Goal: Check status: Check status

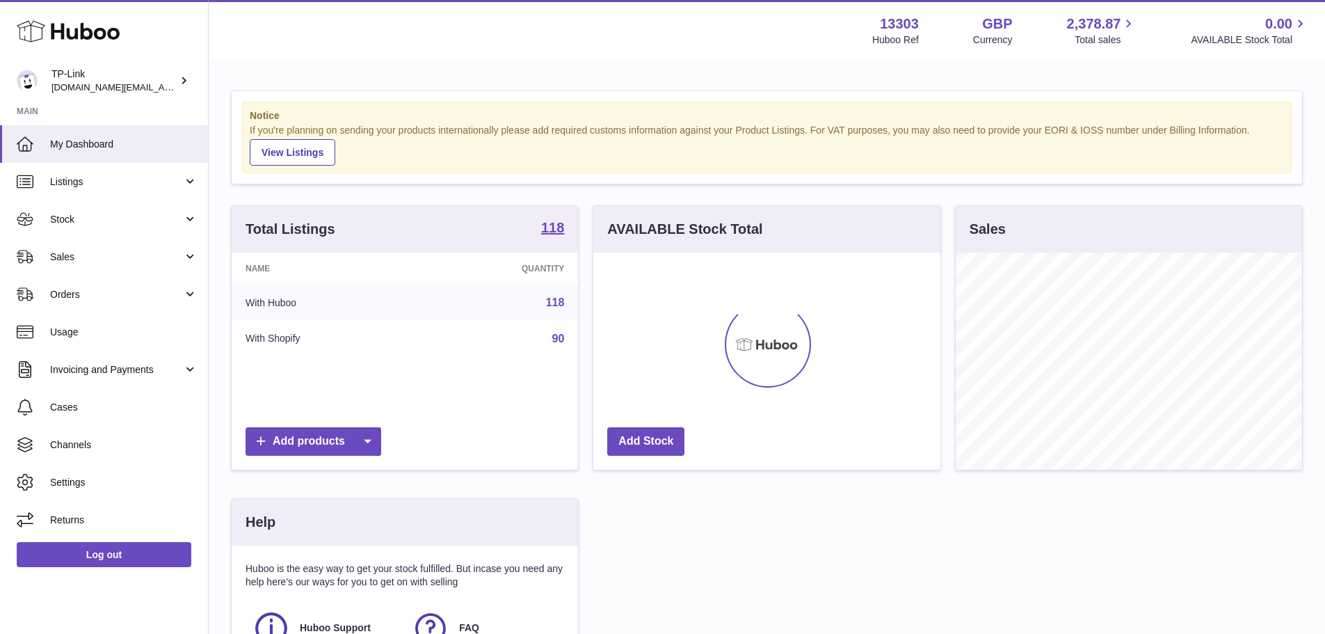
scroll to position [217, 347]
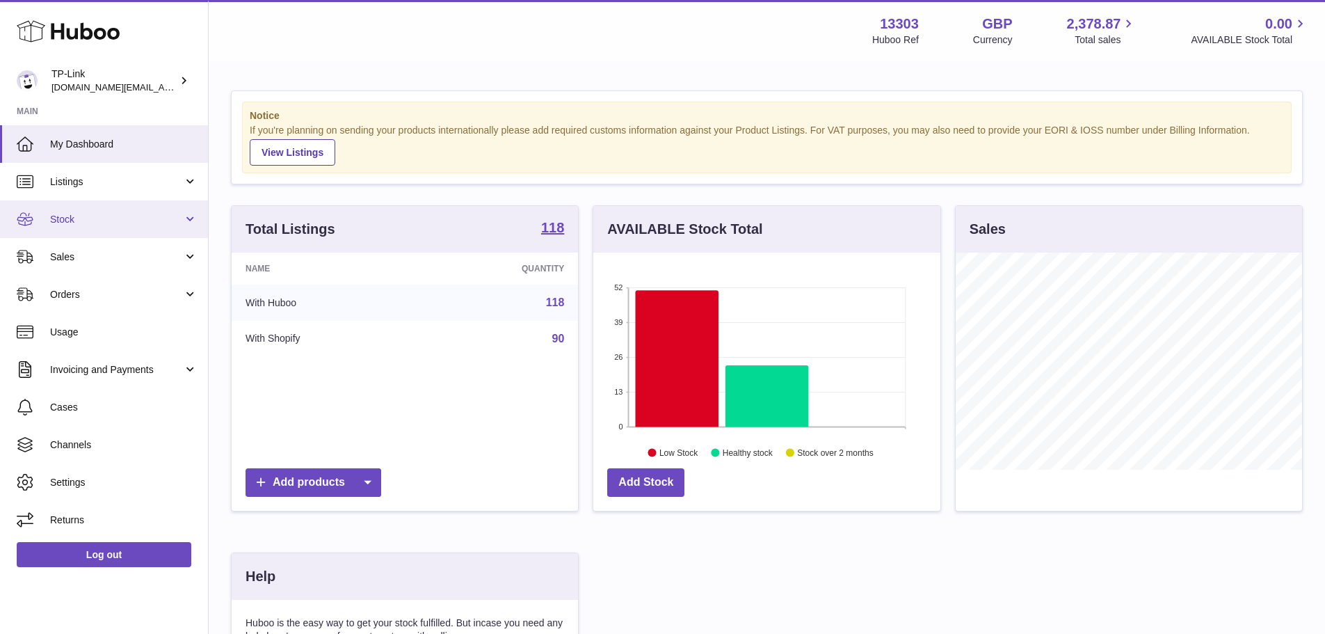
click at [115, 220] on span "Stock" at bounding box center [116, 219] width 133 height 13
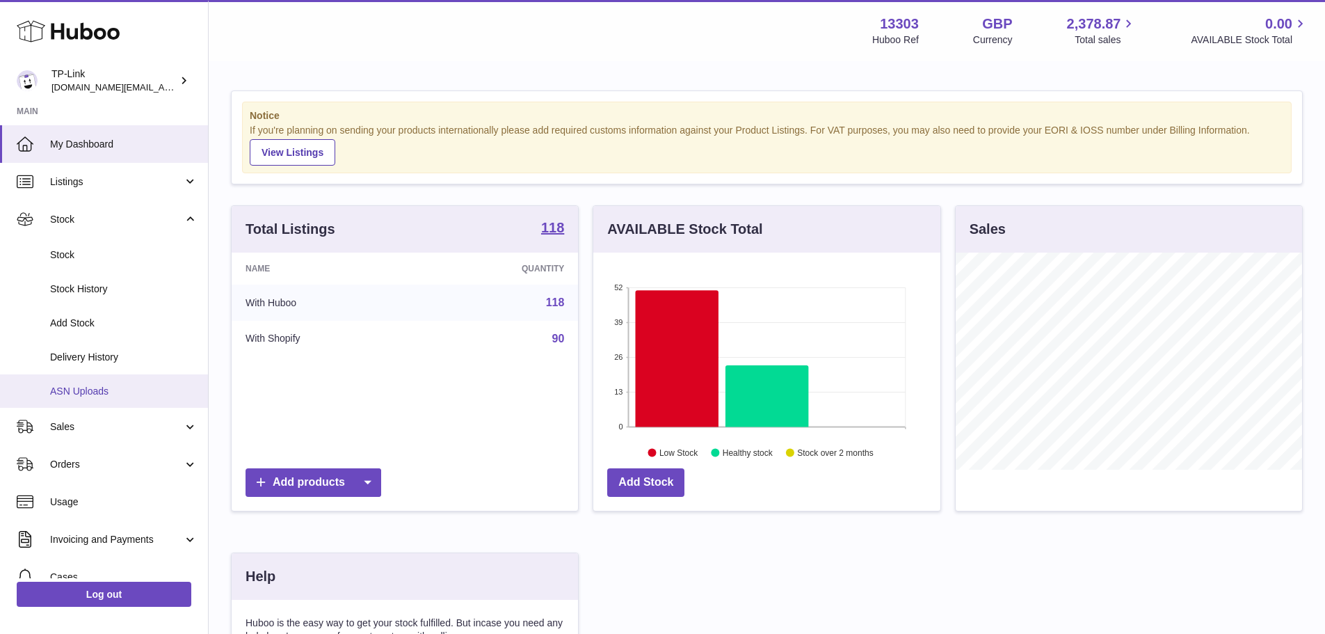
click at [129, 385] on span "ASN Uploads" at bounding box center [123, 391] width 147 height 13
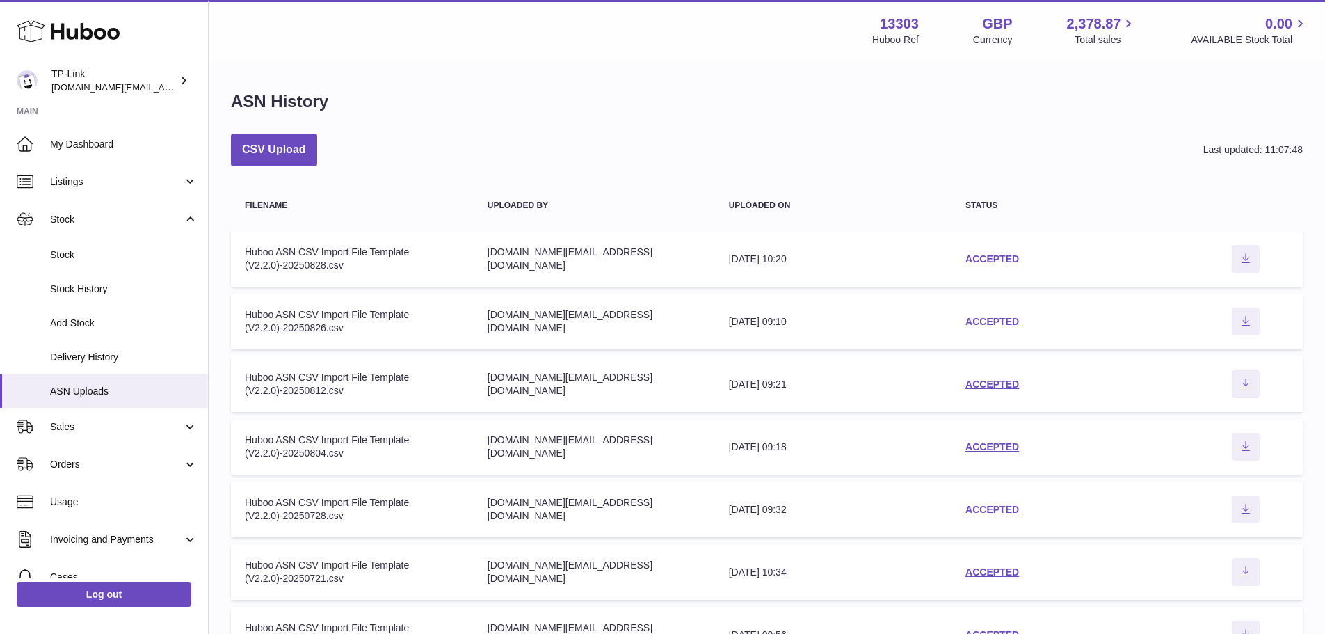
click at [1002, 253] on link "ACCEPTED" at bounding box center [993, 258] width 54 height 11
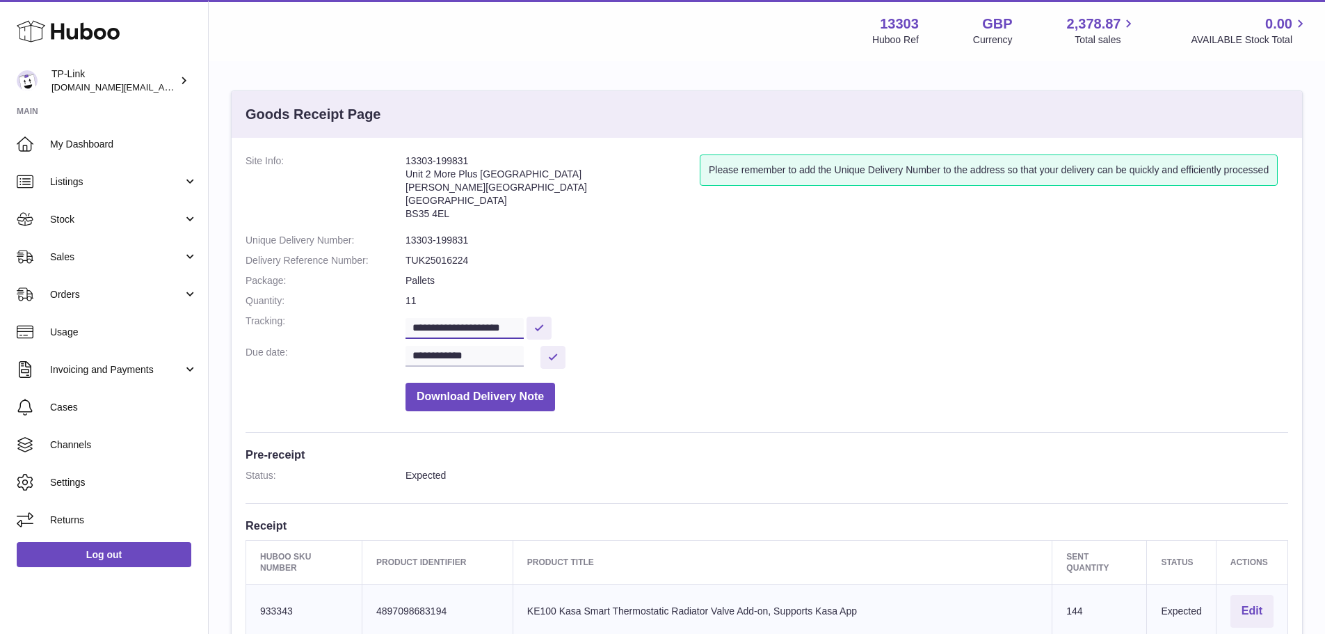
click at [514, 332] on input "**********" at bounding box center [465, 328] width 118 height 21
paste input "text"
type input "**********"
click at [552, 329] on button at bounding box center [539, 328] width 25 height 23
click at [632, 295] on dd "11" at bounding box center [847, 300] width 883 height 13
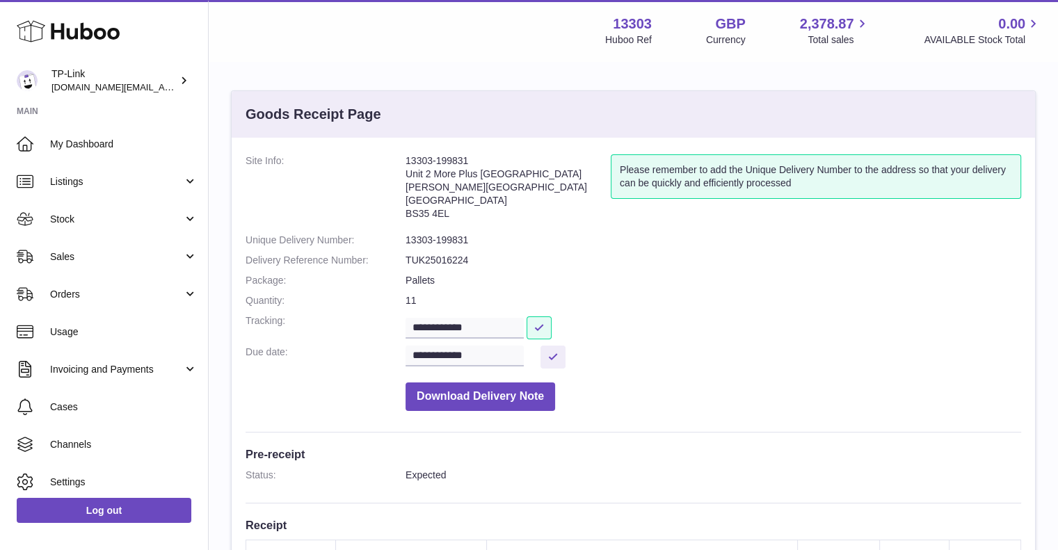
click at [461, 239] on dd "13303-199831" at bounding box center [714, 240] width 616 height 13
drag, startPoint x: 470, startPoint y: 240, endPoint x: 405, endPoint y: 239, distance: 65.4
click at [406, 239] on dd "13303-199831" at bounding box center [714, 240] width 616 height 13
copy dd "13303-199831"
click at [513, 228] on dl "**********" at bounding box center [634, 286] width 776 height 264
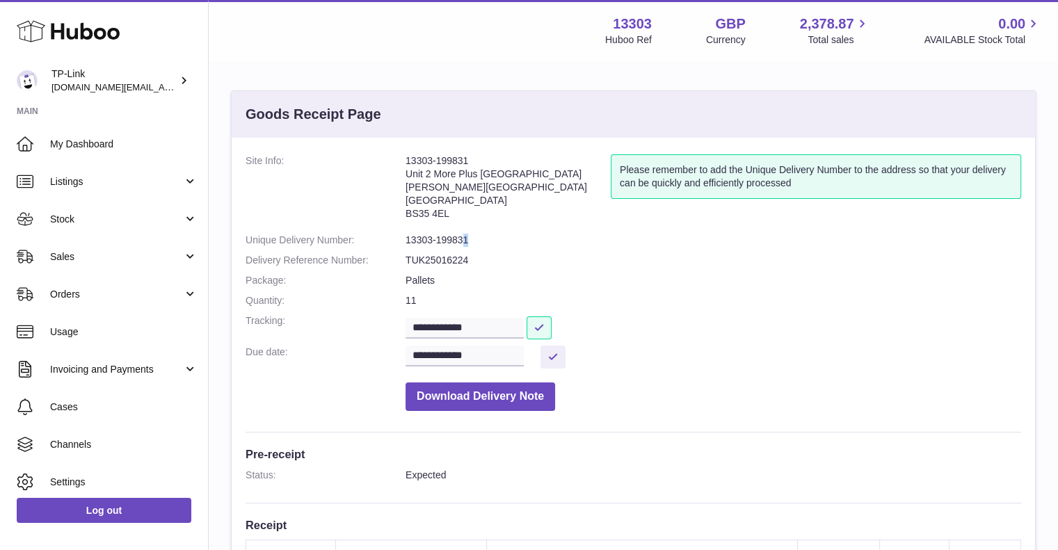
click at [467, 237] on dd "13303-199831" at bounding box center [714, 240] width 616 height 13
click at [481, 237] on dd "13303-199831" at bounding box center [714, 240] width 616 height 13
drag, startPoint x: 452, startPoint y: 239, endPoint x: 416, endPoint y: 239, distance: 36.2
click at [416, 239] on dd "13303-199831" at bounding box center [714, 240] width 616 height 13
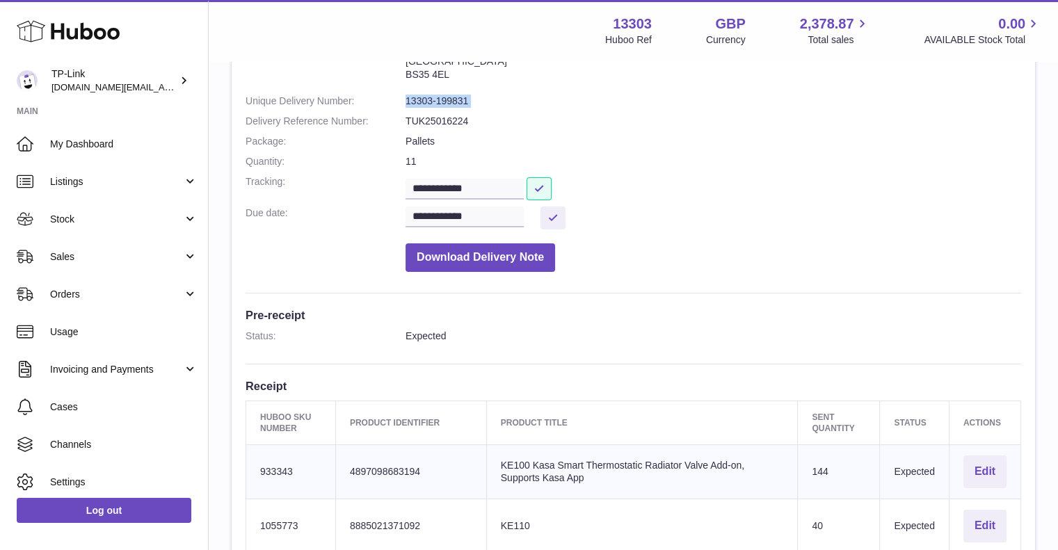
click at [463, 105] on dd "13303-199831" at bounding box center [714, 101] width 616 height 13
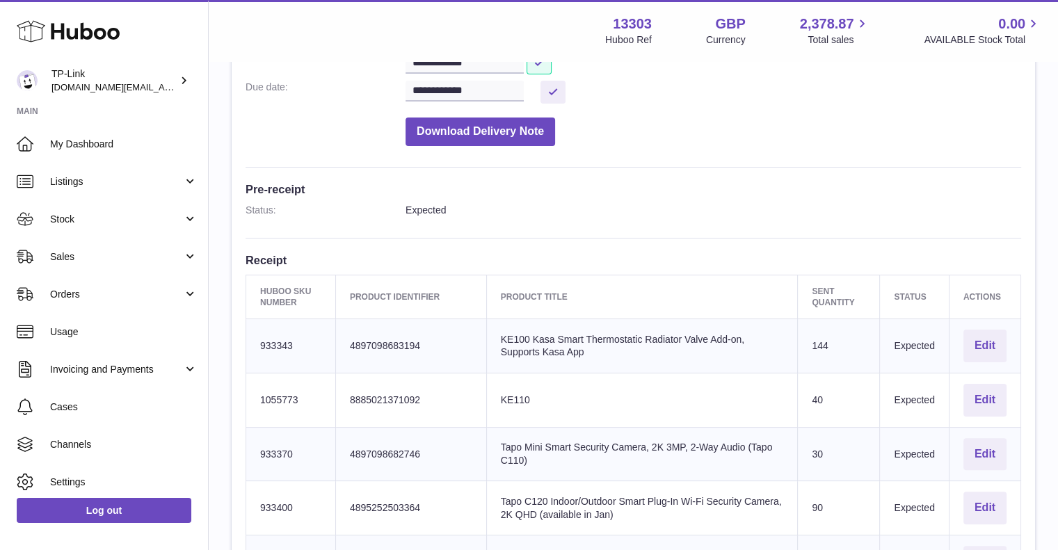
scroll to position [348, 0]
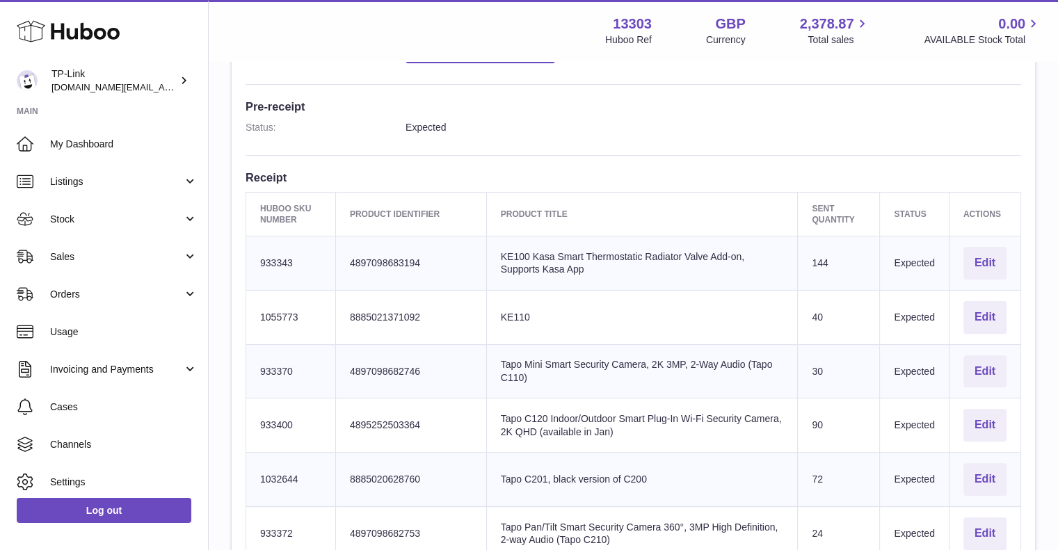
click at [258, 264] on td "Huboo SKU Number 933343" at bounding box center [291, 264] width 90 height 54
click at [260, 263] on td "Huboo SKU Number 933343" at bounding box center [291, 264] width 90 height 54
click at [566, 225] on th "Product title" at bounding box center [642, 214] width 312 height 44
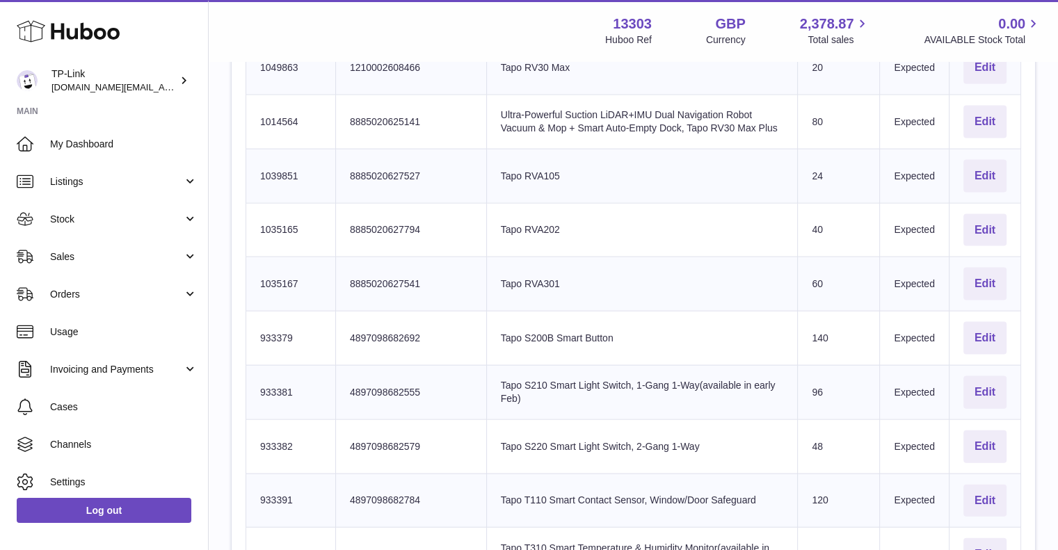
click at [278, 269] on td "Huboo SKU Number 1035167" at bounding box center [291, 284] width 90 height 54
copy td "1035167"
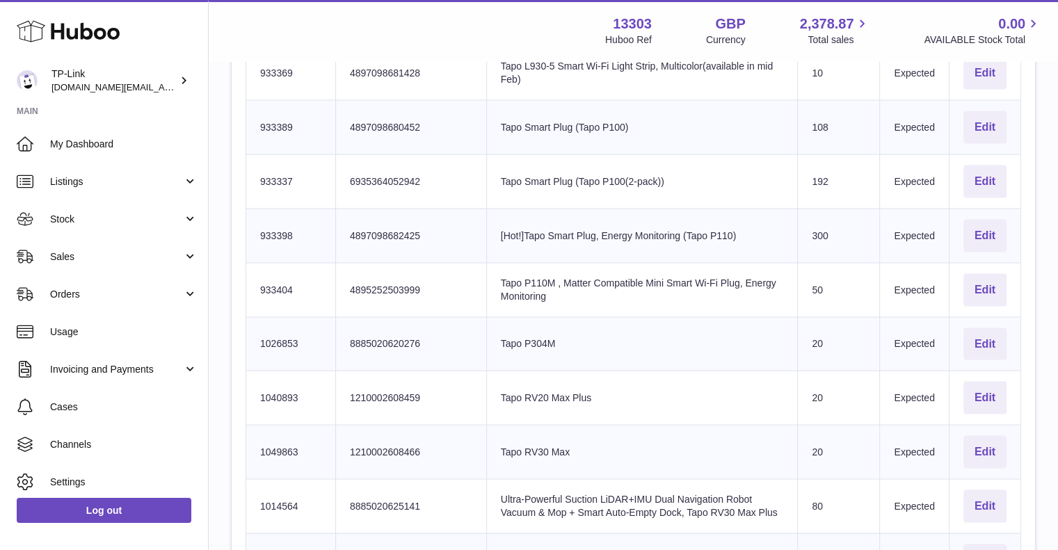
click at [271, 278] on td "Huboo SKU Number 933404" at bounding box center [291, 289] width 90 height 54
copy td "933404"
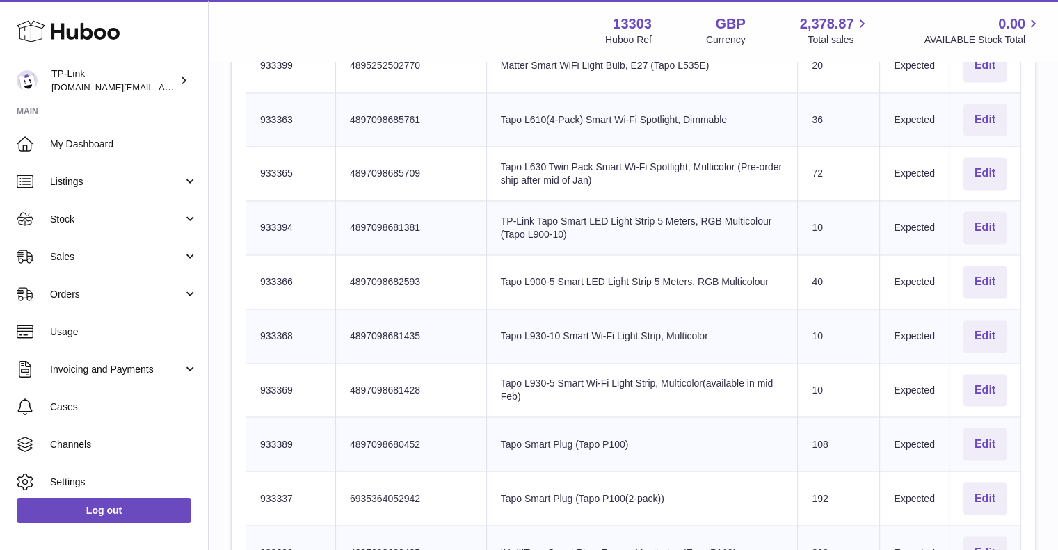
click at [272, 274] on td "Huboo SKU Number 933366" at bounding box center [291, 282] width 90 height 54
copy td "933366"
click at [284, 218] on td "Huboo SKU Number 933394" at bounding box center [291, 228] width 90 height 54
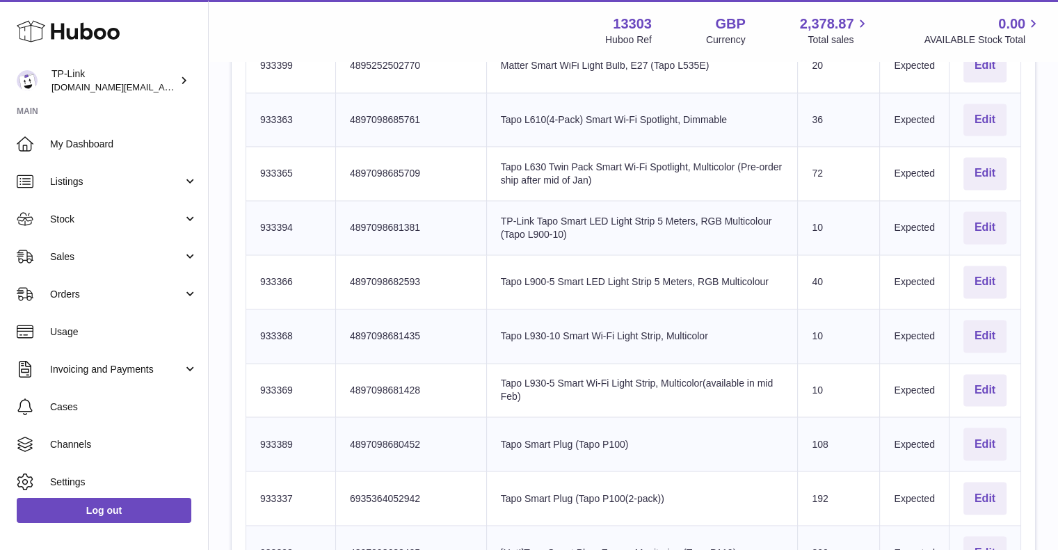
copy td "933394"
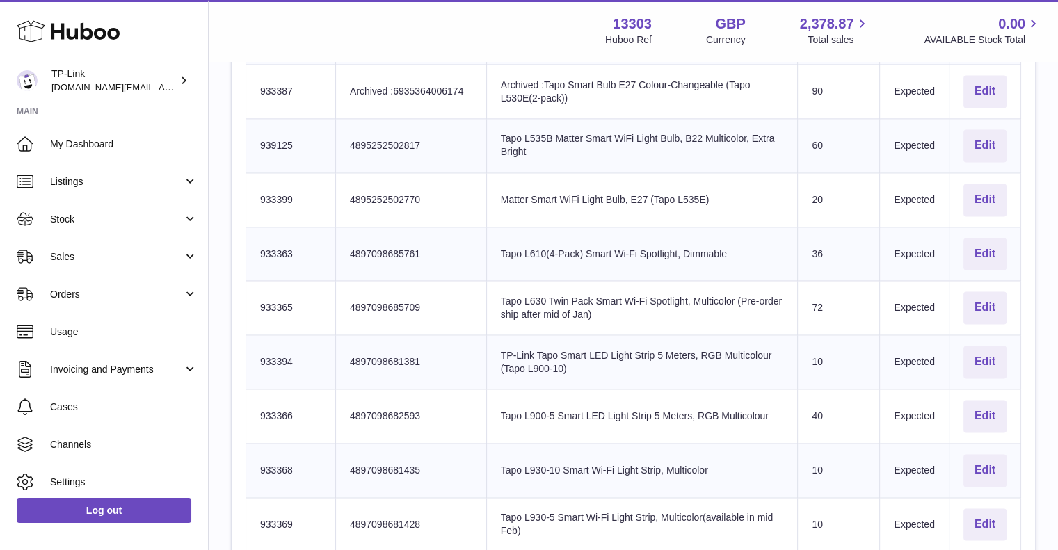
scroll to position [2084, 0]
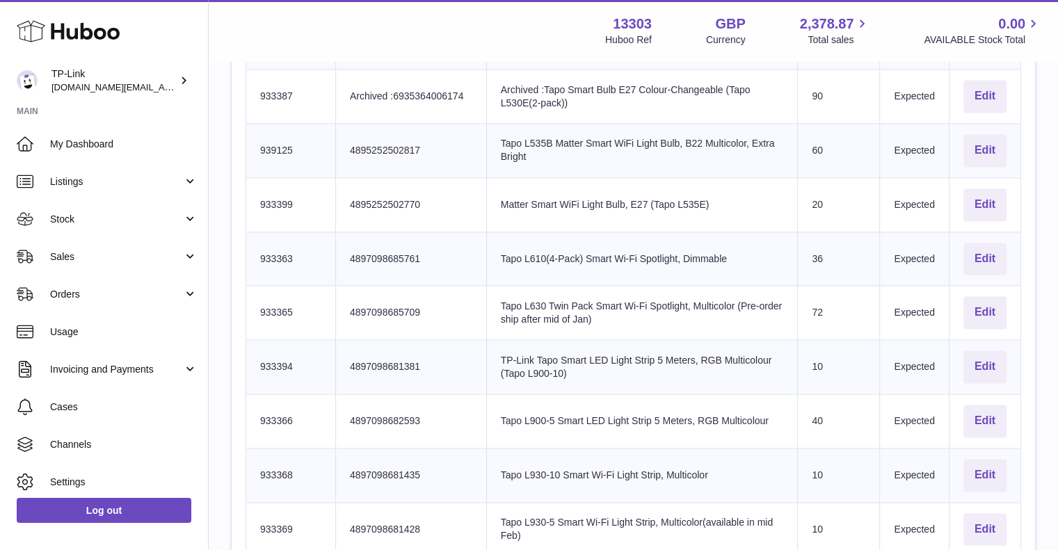
click at [274, 202] on td "Huboo SKU Number 933399" at bounding box center [291, 204] width 90 height 54
copy td "933399"
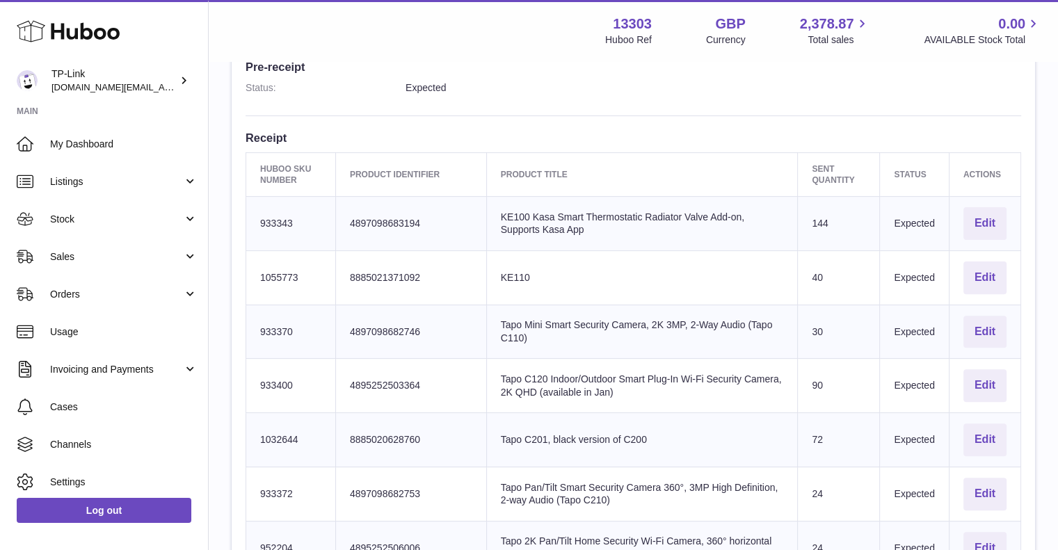
click at [281, 275] on td "Huboo SKU Number 1055773" at bounding box center [291, 277] width 90 height 54
copy td "1055773"
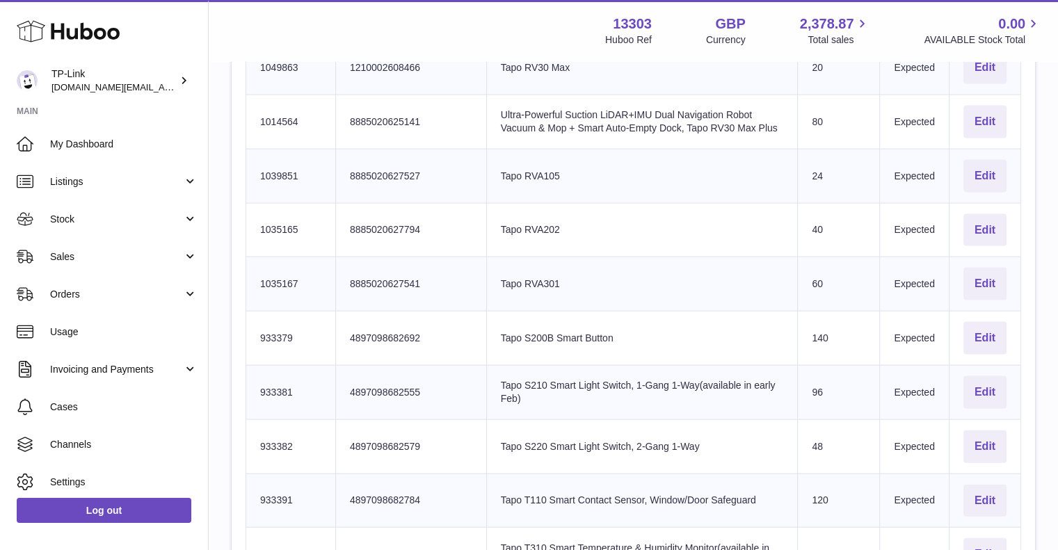
click at [506, 274] on td "Product title Tapo RVA301" at bounding box center [642, 284] width 312 height 54
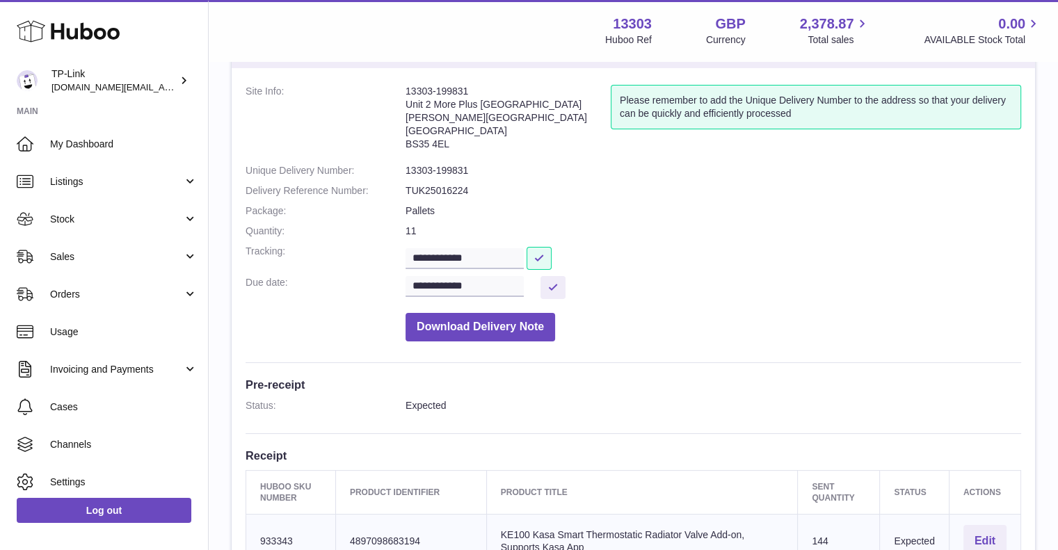
scroll to position [0, 0]
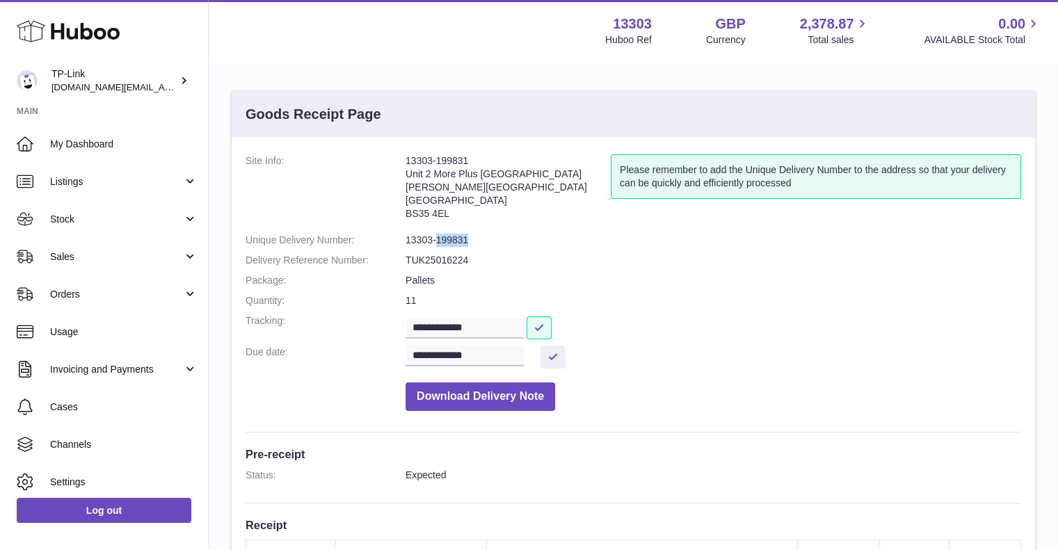
drag, startPoint x: 436, startPoint y: 238, endPoint x: 480, endPoint y: 237, distance: 43.8
click at [480, 237] on dd "13303-199831" at bounding box center [714, 240] width 616 height 13
